Goal: Task Accomplishment & Management: Manage account settings

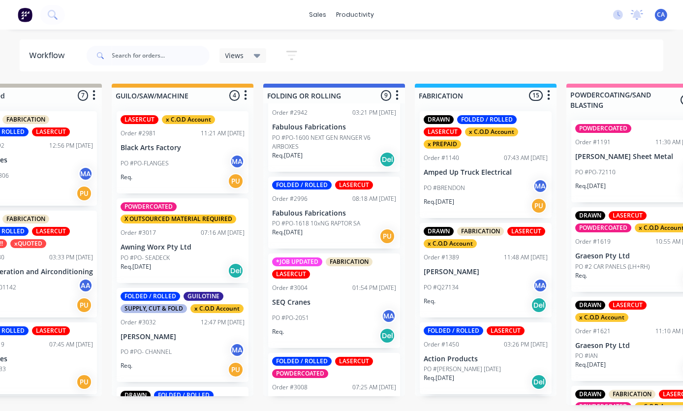
scroll to position [518, 0]
click at [335, 367] on div "FOLDED / ROLLED LASERCUT POWDERCOATED" at bounding box center [334, 367] width 124 height 21
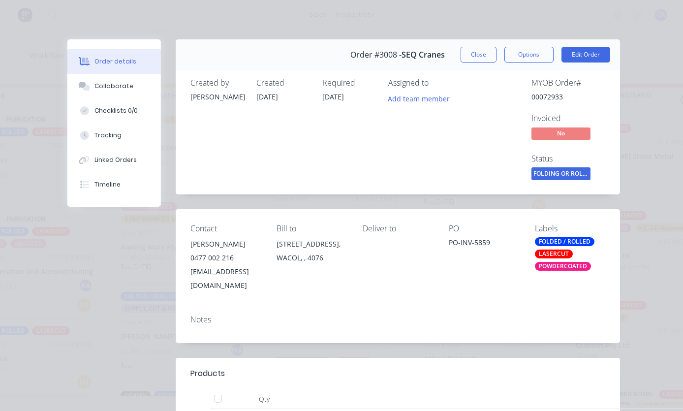
click at [136, 108] on div "Checklists 0/0" at bounding box center [116, 110] width 43 height 9
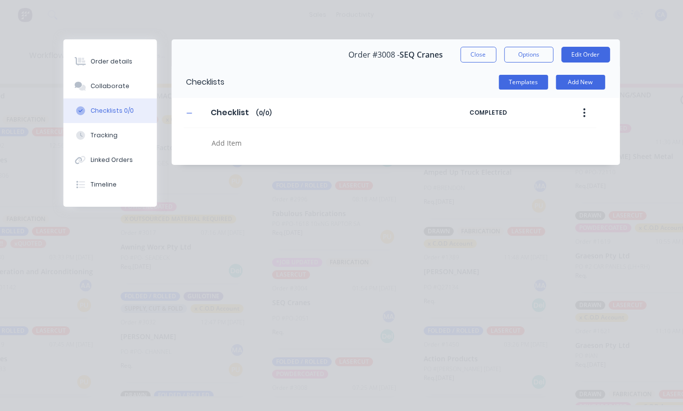
click at [136, 108] on button "Checklists 0/0" at bounding box center [111, 110] width 94 height 25
click at [139, 85] on button "Collaborate" at bounding box center [111, 86] width 94 height 25
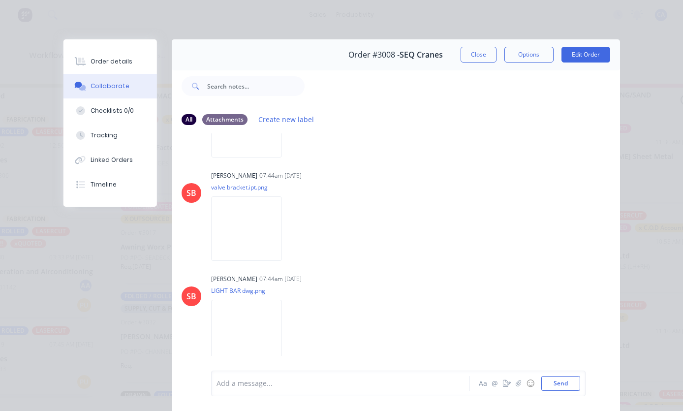
scroll to position [0, 0]
click at [483, 39] on div "Order #3008 - SEQ Cranes Close Options Edit Order" at bounding box center [396, 54] width 448 height 31
click at [482, 39] on div "Order #3008 - SEQ Cranes Close Options Edit Order" at bounding box center [396, 54] width 448 height 31
click at [483, 51] on button "Close" at bounding box center [479, 55] width 36 height 16
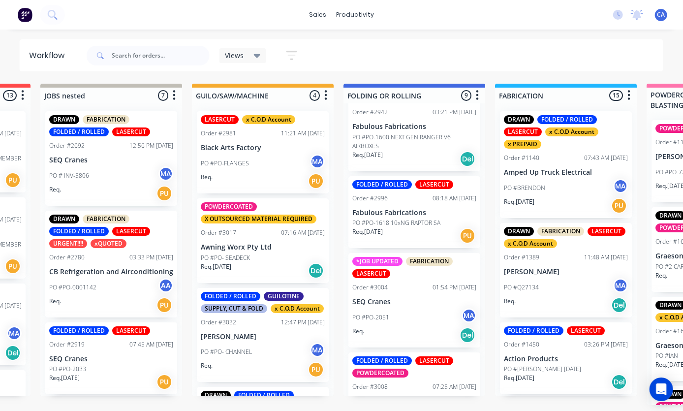
scroll to position [518, 0]
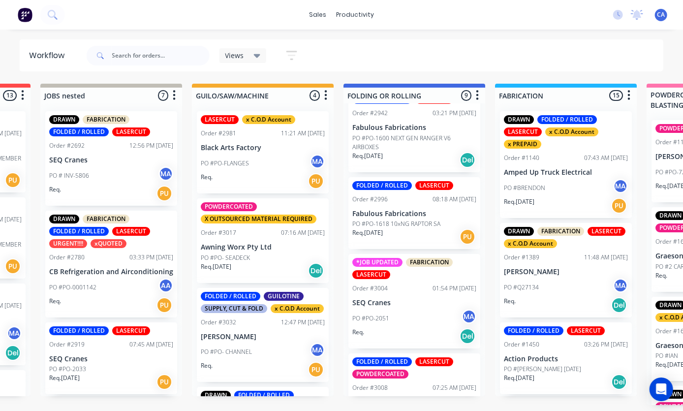
click at [420, 384] on div "Order #3008 07:25 AM 24/09/25" at bounding box center [414, 388] width 124 height 9
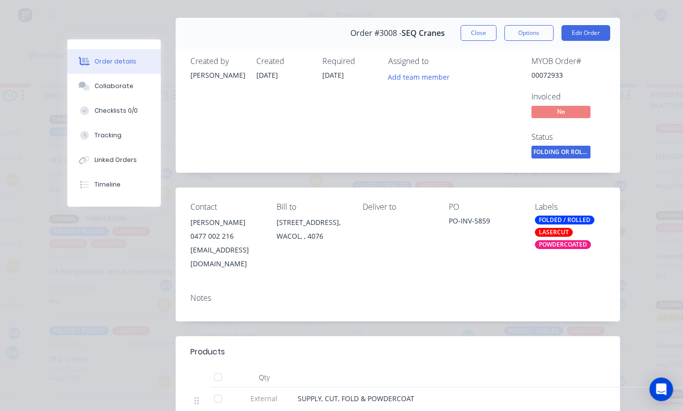
scroll to position [34, 0]
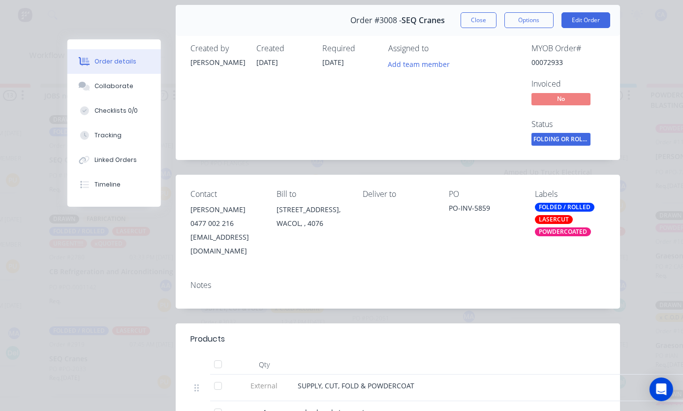
click at [139, 86] on button "Collaborate" at bounding box center [114, 86] width 94 height 25
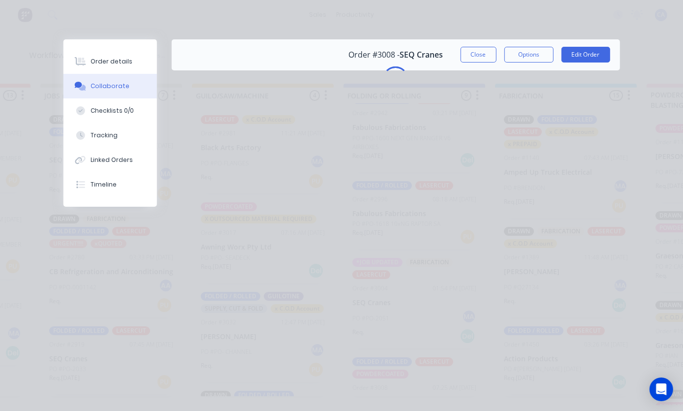
scroll to position [0, 0]
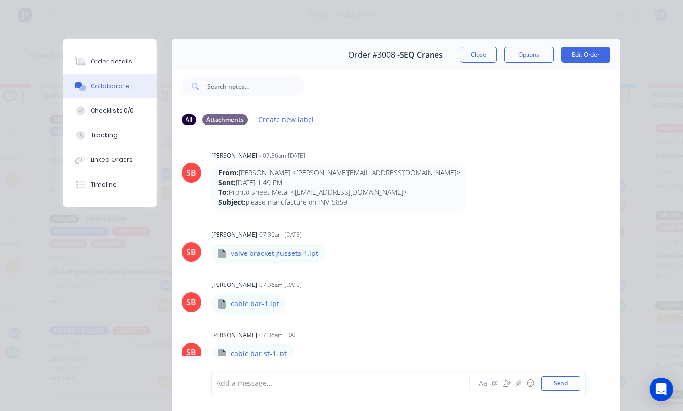
click at [132, 86] on button "Collaborate" at bounding box center [111, 86] width 94 height 25
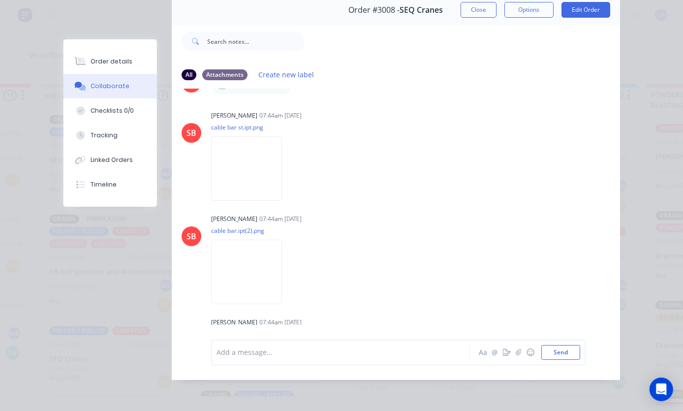
scroll to position [485, 0]
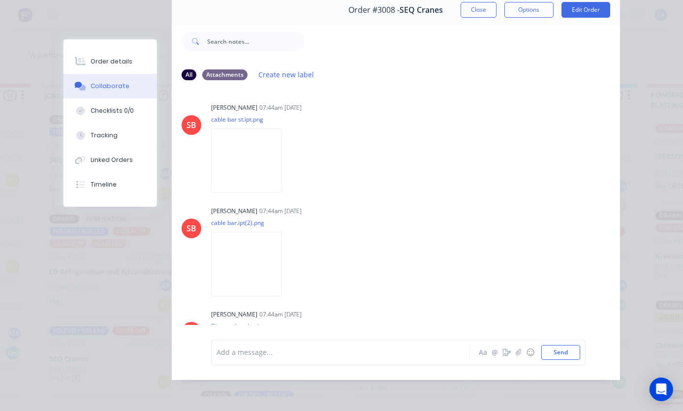
click at [282, 251] on img at bounding box center [246, 264] width 71 height 64
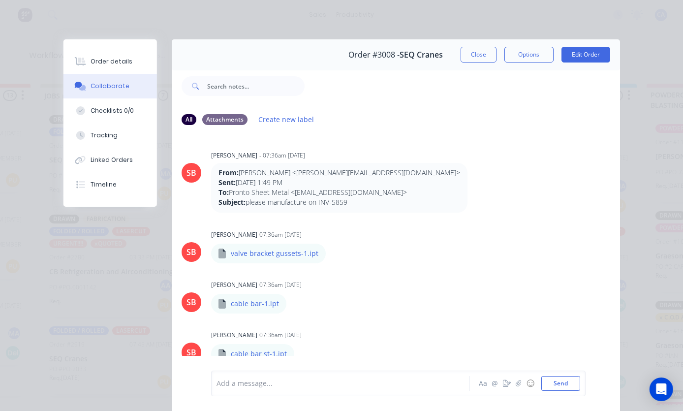
scroll to position [0, 0]
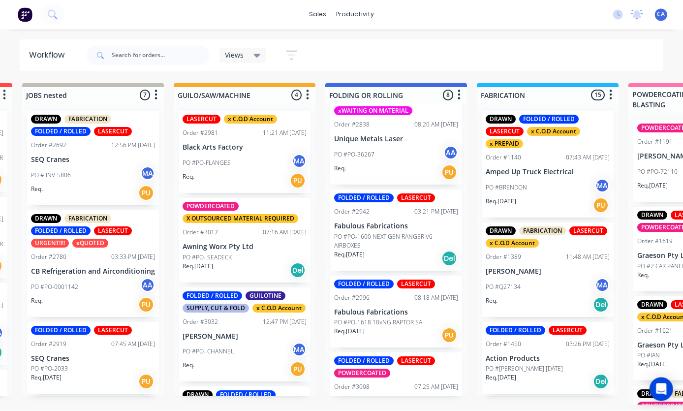
scroll to position [33, 302]
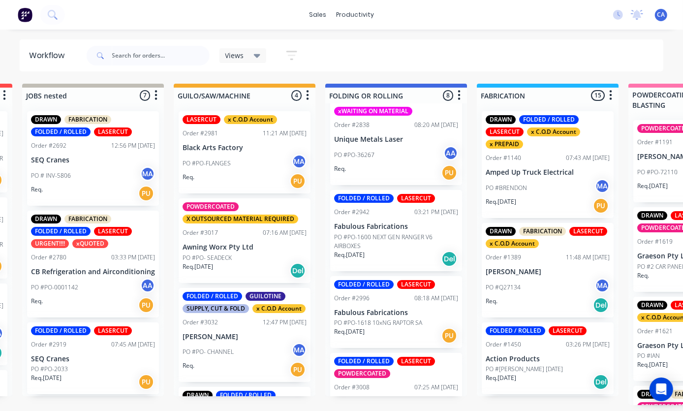
click at [391, 398] on p "SEQ Cranes" at bounding box center [396, 402] width 124 height 8
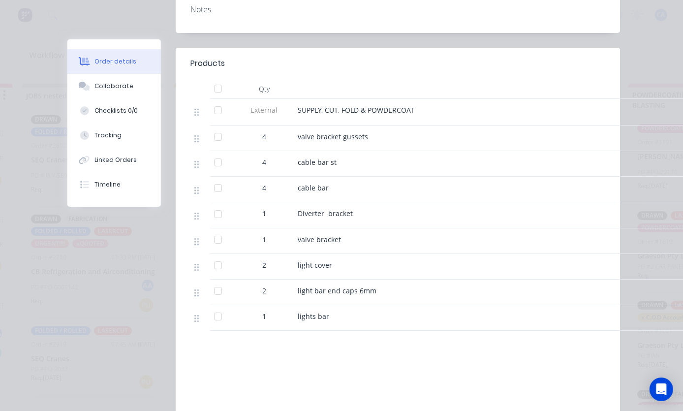
scroll to position [310, 0]
click at [143, 93] on button "Collaborate" at bounding box center [114, 86] width 94 height 25
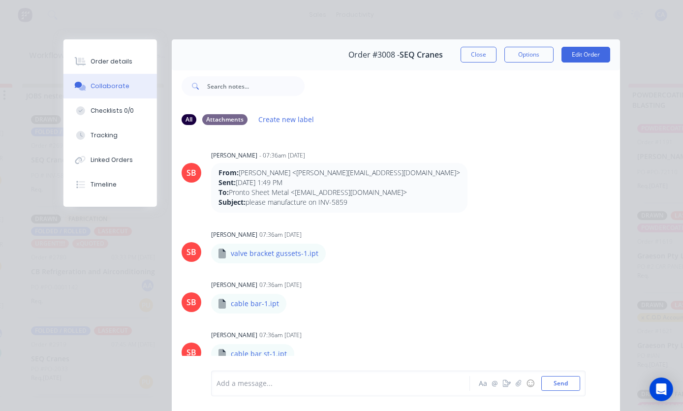
scroll to position [-17, 0]
click at [465, 60] on button "Close" at bounding box center [479, 55] width 36 height 16
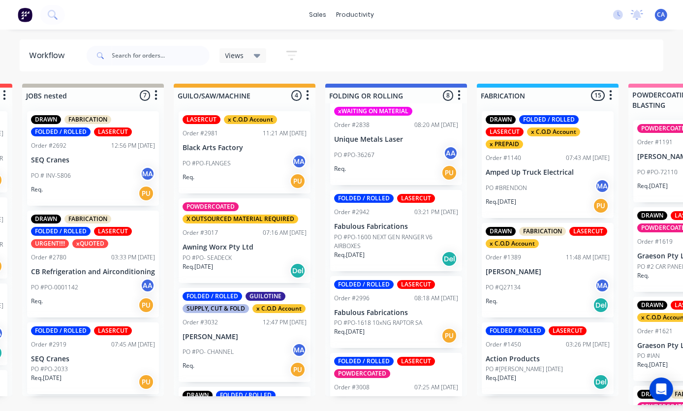
scroll to position [0, 302]
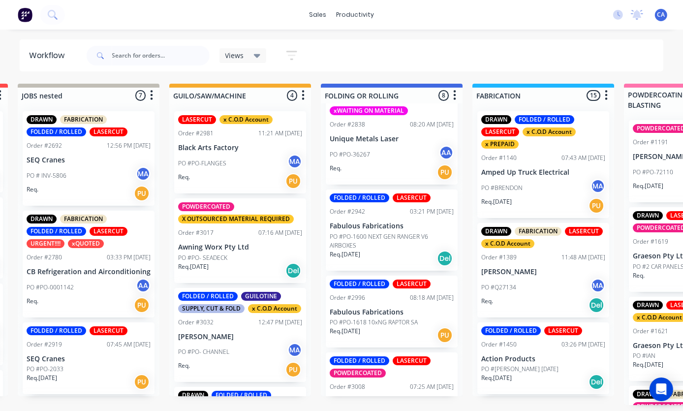
scroll to position [419, 0]
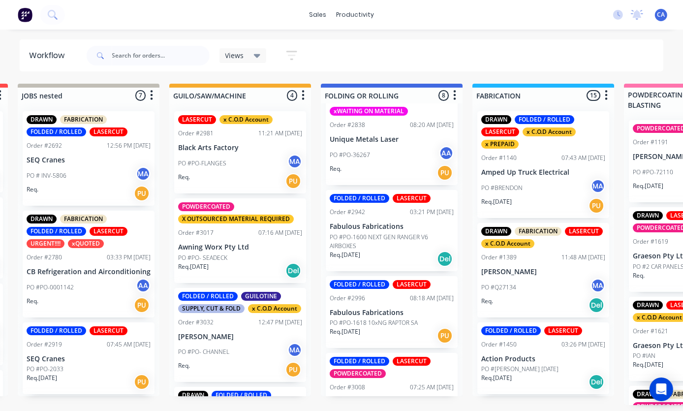
click at [391, 383] on div "Order #3008 07:25 AM [DATE]" at bounding box center [392, 387] width 124 height 9
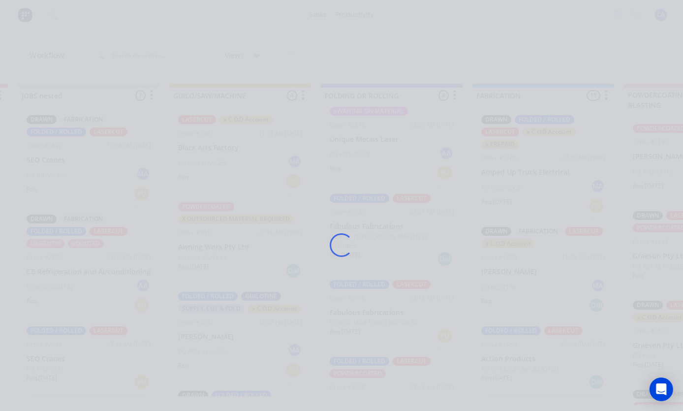
click at [391, 374] on div "Loading..." at bounding box center [342, 244] width 576 height 411
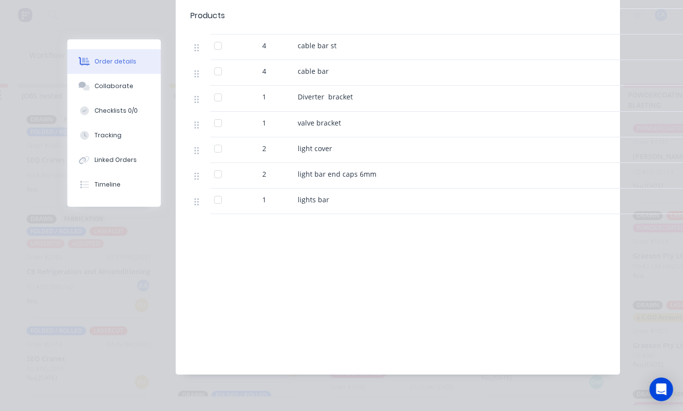
scroll to position [426, 0]
click at [128, 84] on div "Collaborate" at bounding box center [114, 86] width 39 height 9
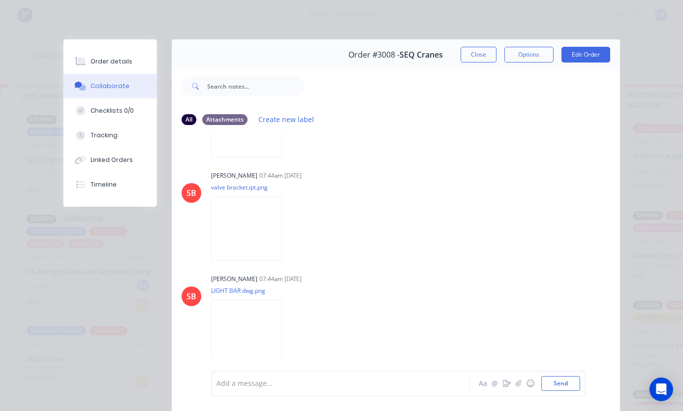
scroll to position [1308, 0]
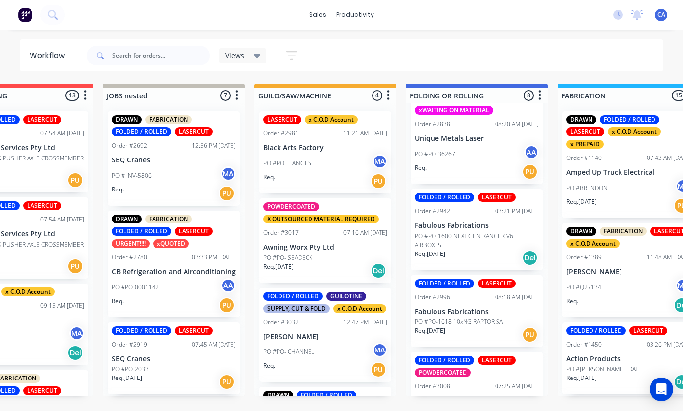
scroll to position [419, 0]
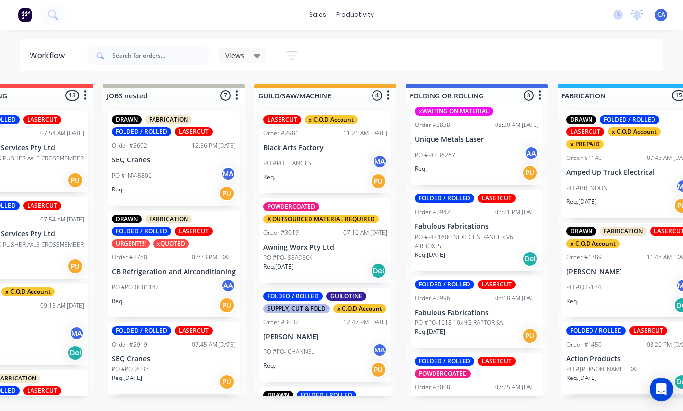
click at [483, 383] on div "Order #3008 07:25 AM [DATE]" at bounding box center [477, 387] width 124 height 9
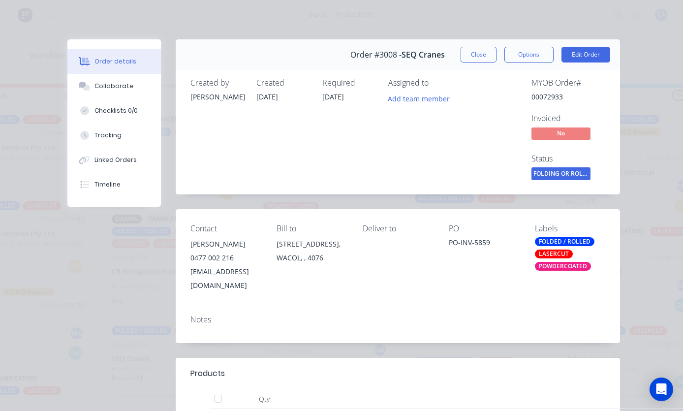
click at [132, 88] on div "Collaborate" at bounding box center [114, 86] width 39 height 9
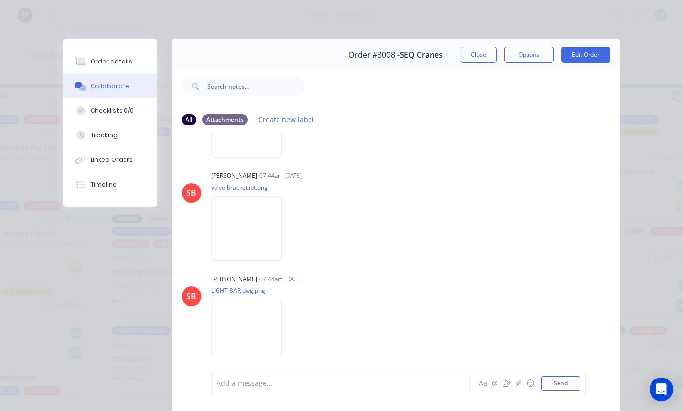
scroll to position [1308, 0]
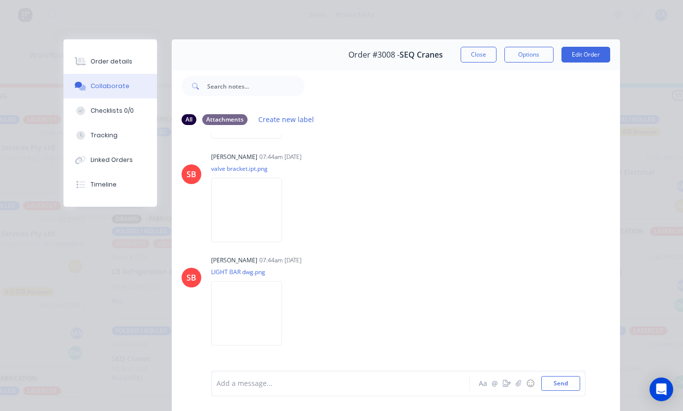
click at [481, 54] on button "Close" at bounding box center [479, 55] width 36 height 16
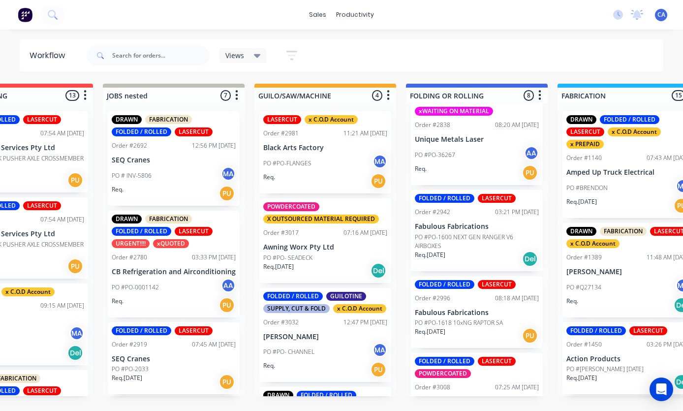
click at [303, 348] on p "PO #PO- CHANNEL" at bounding box center [288, 352] width 51 height 9
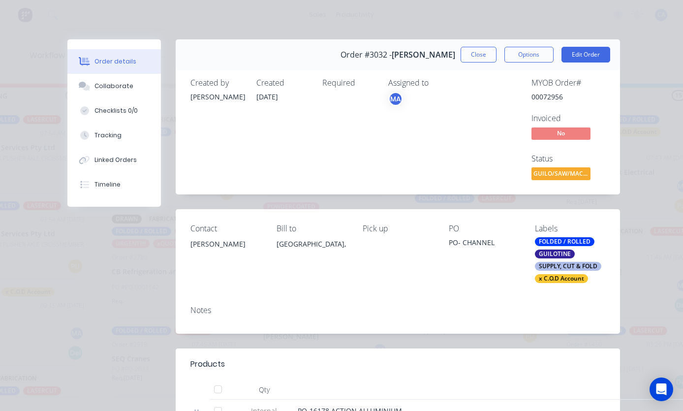
click at [130, 89] on div "Collaborate" at bounding box center [114, 86] width 39 height 9
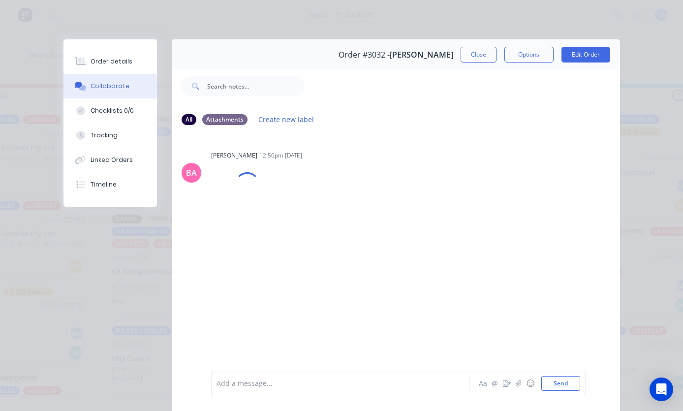
click at [518, 388] on button "button" at bounding box center [519, 384] width 12 height 12
click at [467, 62] on button "Close" at bounding box center [479, 55] width 36 height 16
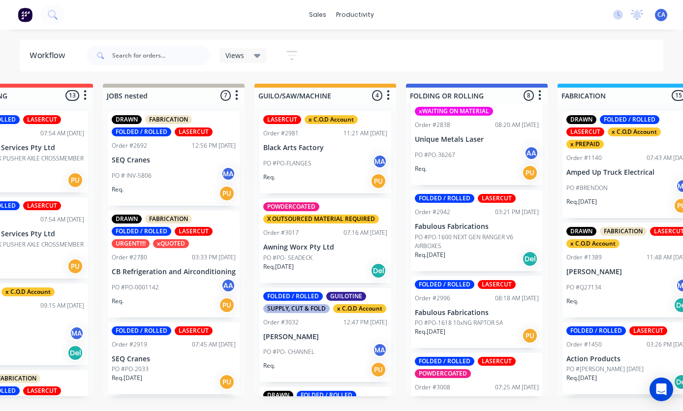
click at [470, 65] on div "Views Save new view None (Default) edit Show/Hide statuses Show line item cards…" at bounding box center [374, 56] width 579 height 30
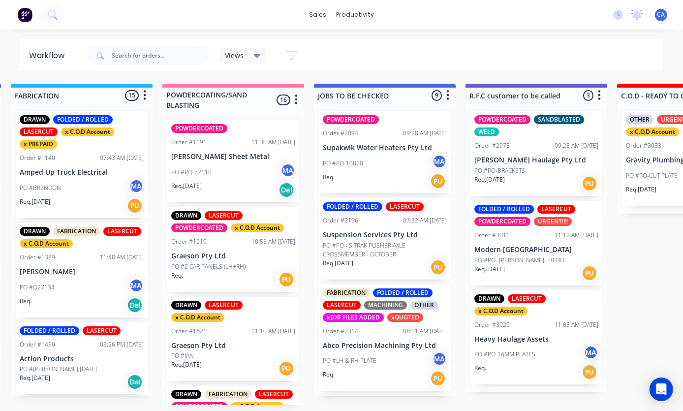
scroll to position [0, 759]
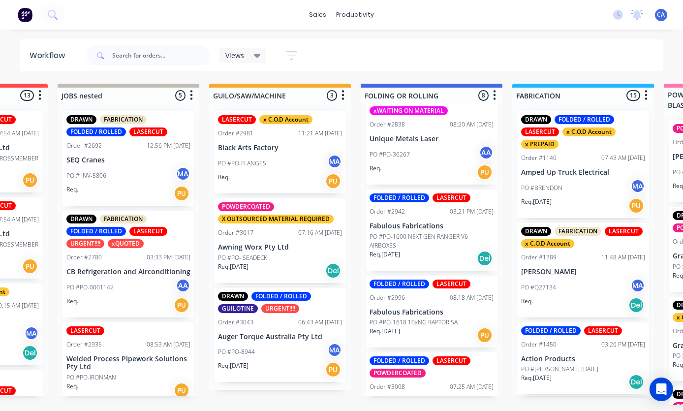
scroll to position [419, 0]
click at [435, 370] on div "FOLDED / ROLLED LASERCUT POWDERCOATED Order #3008 07:25 AM [DATE] SEQ Cranes PO…" at bounding box center [432, 395] width 132 height 85
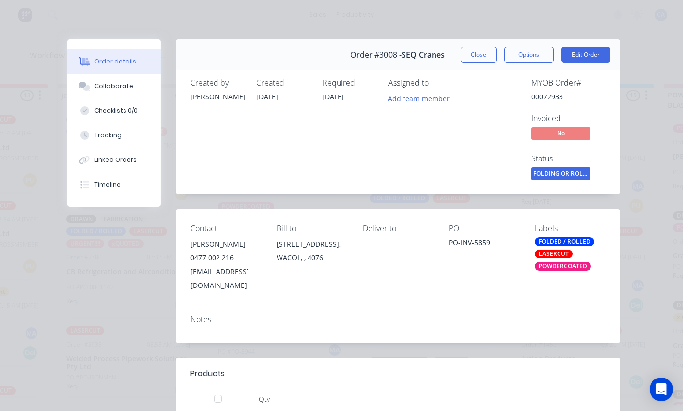
click at [150, 83] on button "Collaborate" at bounding box center [114, 86] width 94 height 25
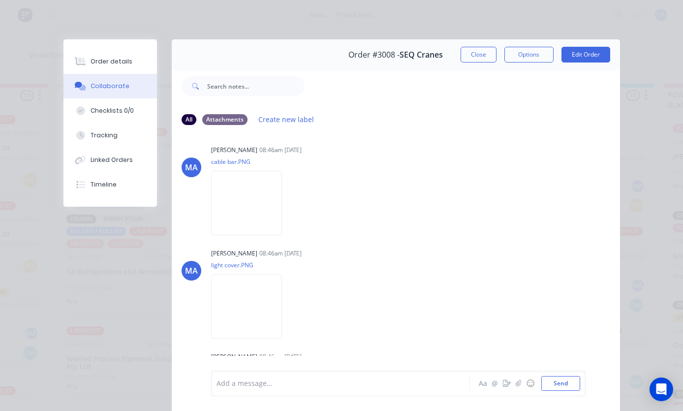
scroll to position [1522, 0]
click at [282, 235] on img at bounding box center [246, 202] width 71 height 64
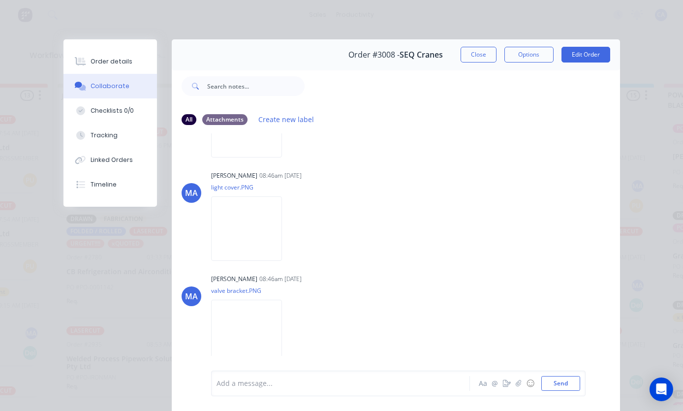
scroll to position [1631, 0]
click at [282, 260] on img at bounding box center [246, 228] width 71 height 64
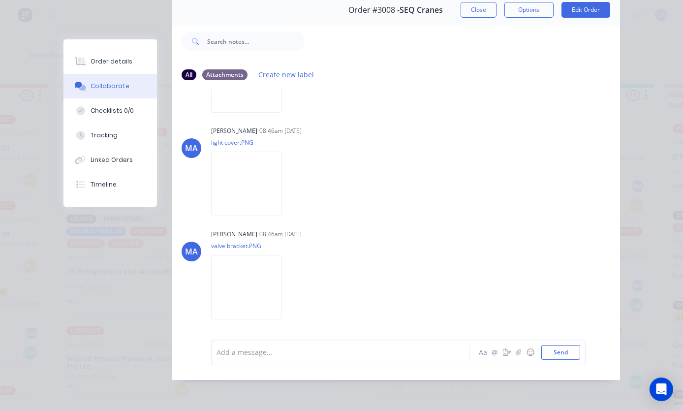
click at [244, 307] on img at bounding box center [246, 287] width 71 height 64
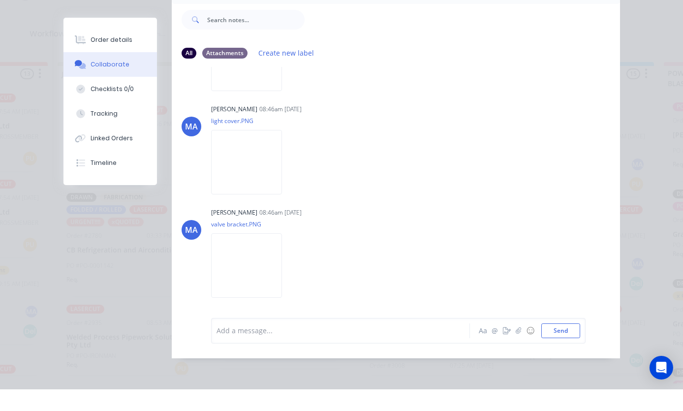
scroll to position [0, 267]
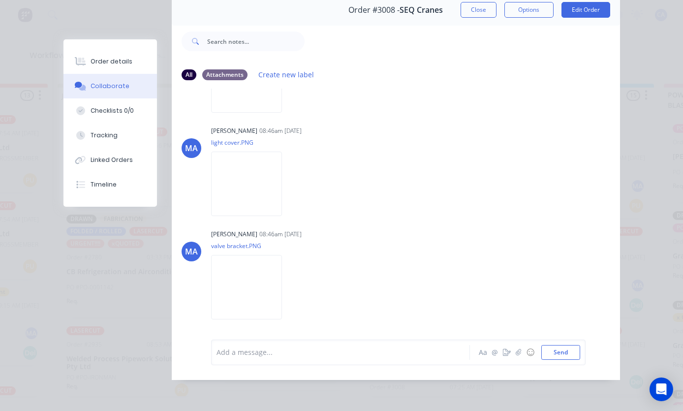
click at [526, 227] on div "MA [PERSON_NAME] 08:46am [DATE] valve bracket.PNG Labels Download" at bounding box center [396, 271] width 448 height 89
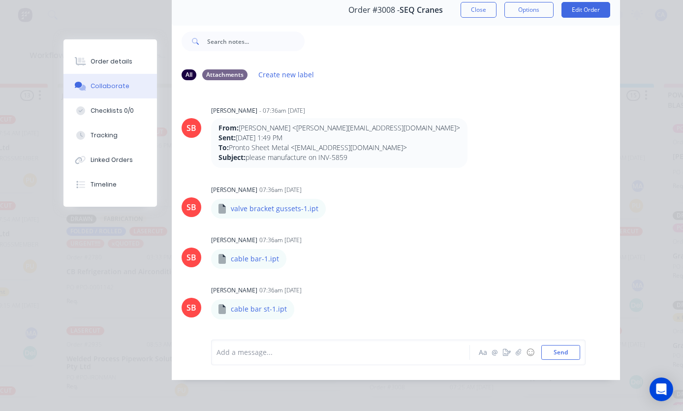
scroll to position [0, 0]
click at [133, 71] on button "Order details" at bounding box center [111, 61] width 94 height 25
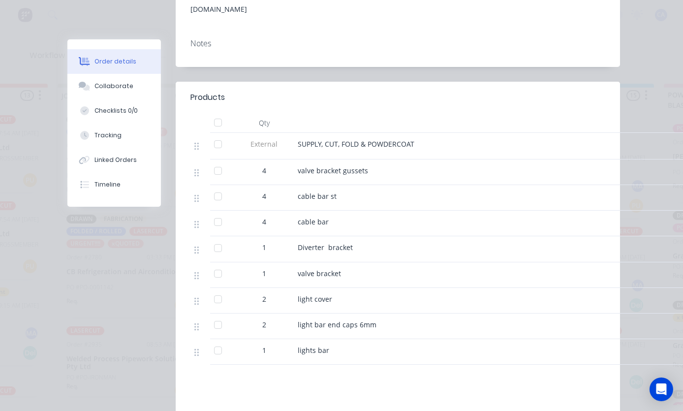
scroll to position [275, 0]
click at [127, 96] on button "Collaborate" at bounding box center [114, 86] width 94 height 25
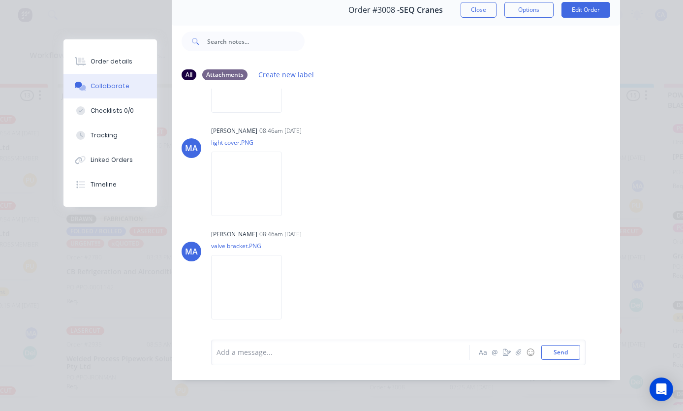
scroll to position [58, 0]
click at [280, 204] on img at bounding box center [246, 184] width 71 height 64
